Goal: Task Accomplishment & Management: Manage account settings

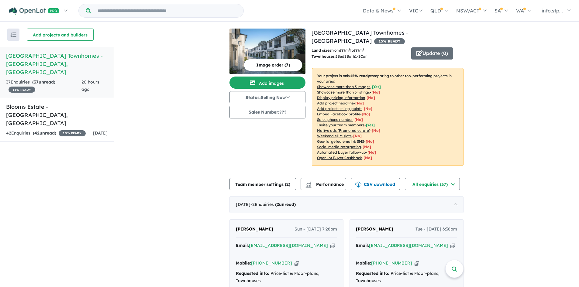
drag, startPoint x: 199, startPoint y: 168, endPoint x: 201, endPoint y: 98, distance: 70.8
click at [10, 33] on img "button" at bounding box center [13, 35] width 6 height 5
click at [290, 112] on button "Sales Number: ???" at bounding box center [267, 112] width 76 height 13
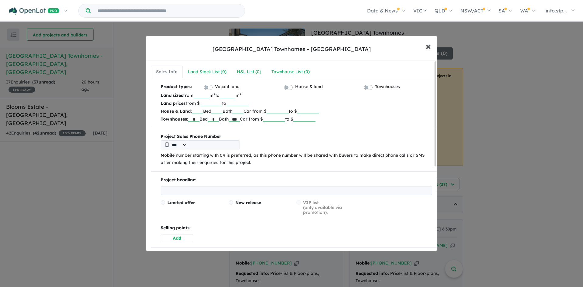
click at [423, 47] on button "× Close" at bounding box center [429, 46] width 18 height 16
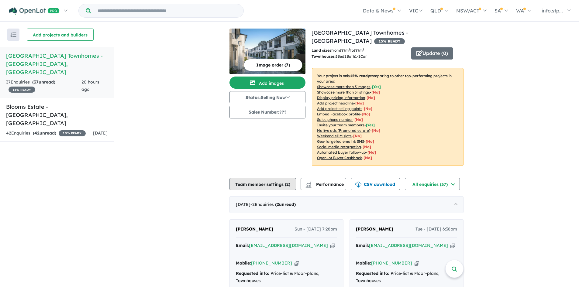
click at [254, 181] on button "Team member settings ( 2 )" at bounding box center [262, 184] width 67 height 12
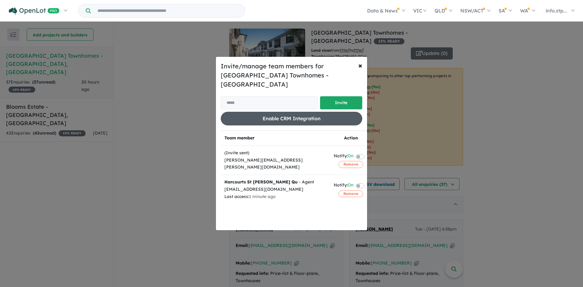
click at [269, 112] on button "Enable CRM Integration" at bounding box center [292, 119] width 142 height 14
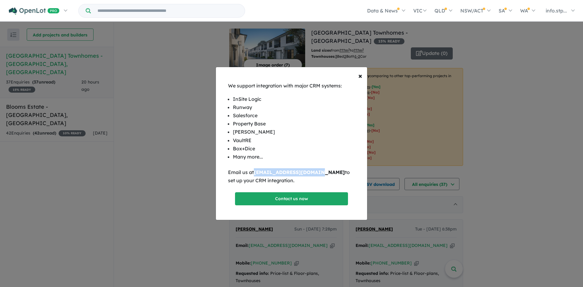
drag, startPoint x: 317, startPoint y: 172, endPoint x: 256, endPoint y: 173, distance: 60.8
click at [256, 173] on b "support@openlot.com.au" at bounding box center [299, 172] width 91 height 6
copy b "support@openlot.com.au"
click at [358, 75] on button "× Close" at bounding box center [361, 75] width 14 height 17
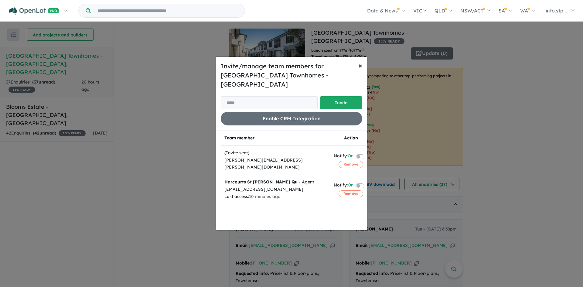
click at [359, 68] on span "×" at bounding box center [361, 65] width 4 height 9
